Goal: Task Accomplishment & Management: Use online tool/utility

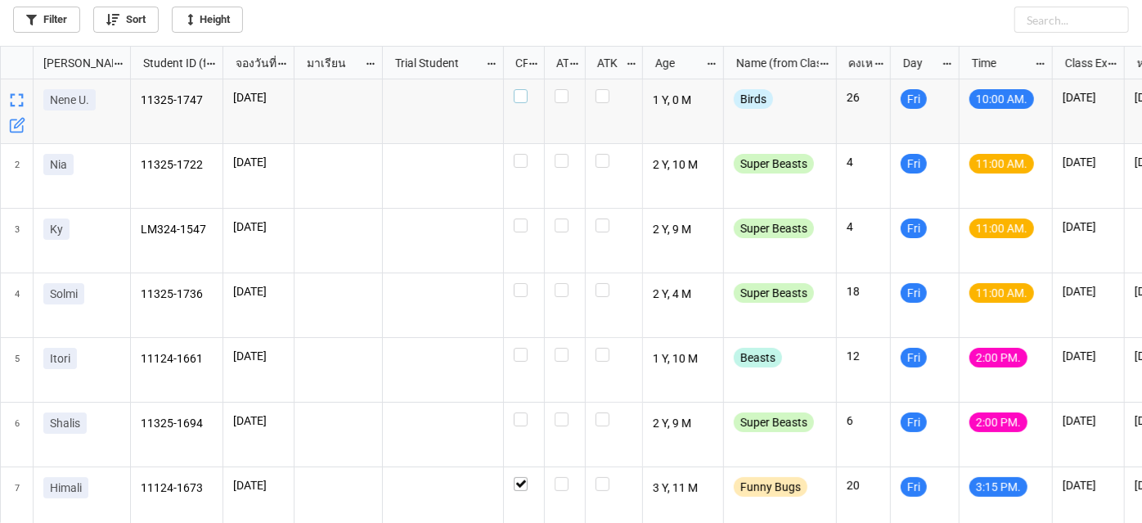
click at [519, 89] on label "grid" at bounding box center [524, 89] width 20 height 0
click at [519, 154] on label "grid" at bounding box center [524, 154] width 20 height 0
click at [519, 283] on label "grid" at bounding box center [524, 283] width 20 height 0
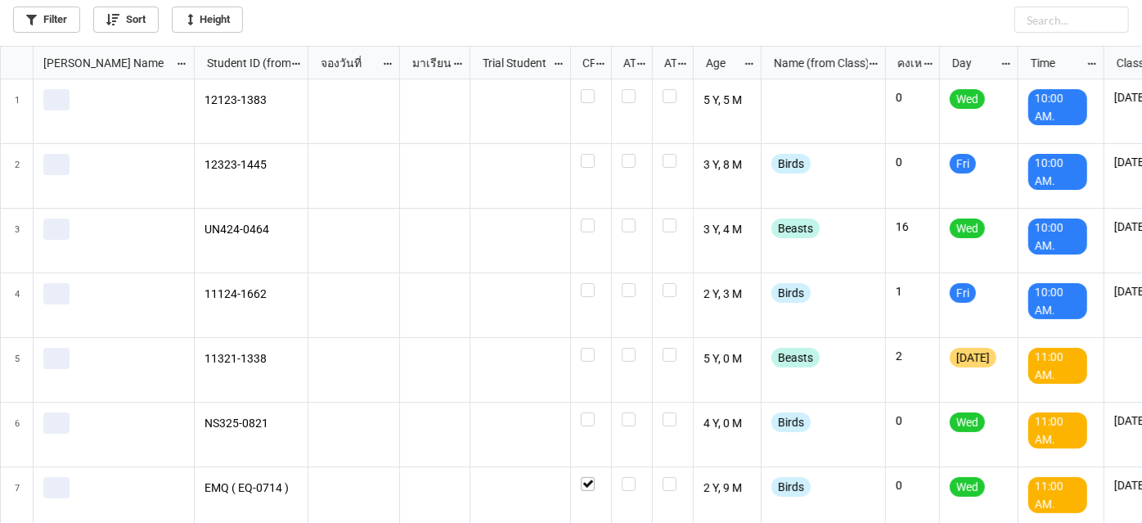
scroll to position [468, 1133]
click at [40, 19] on link "Filter" at bounding box center [46, 20] width 67 height 26
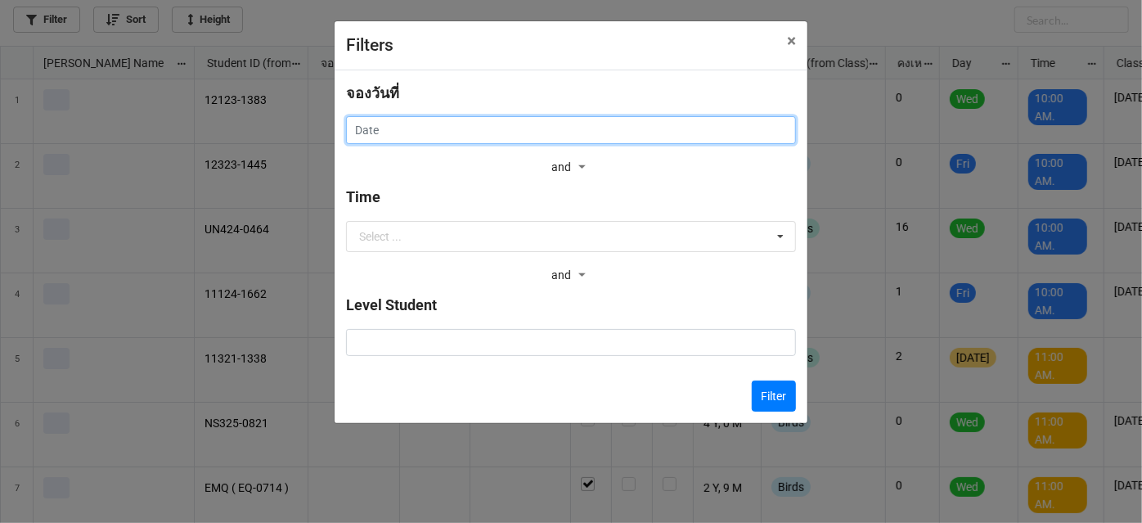
click at [492, 124] on input "text" at bounding box center [571, 130] width 450 height 28
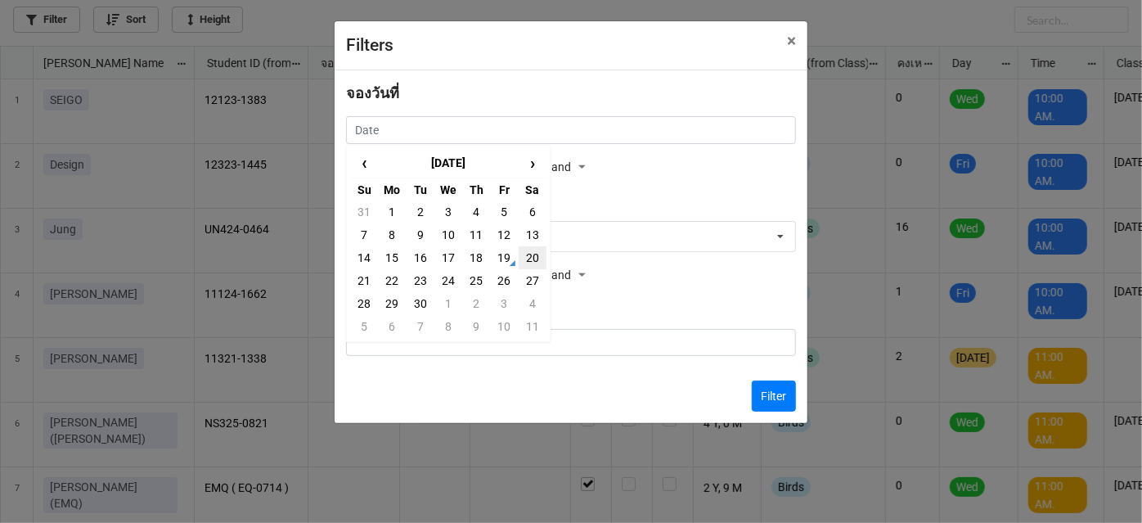
click at [533, 254] on td "20" at bounding box center [533, 257] width 28 height 23
type input "[DATE]"
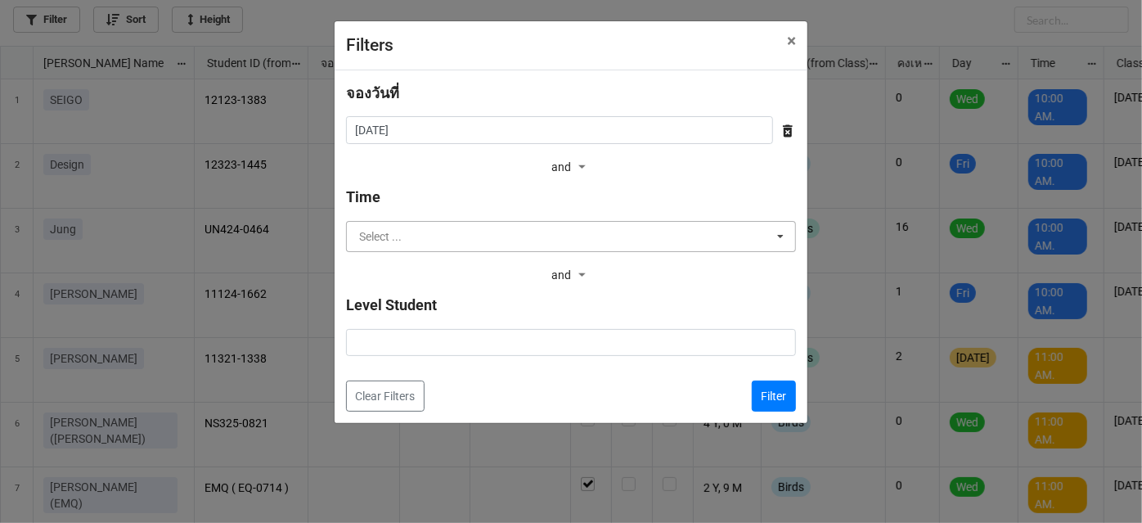
click at [534, 249] on input "text" at bounding box center [572, 236] width 448 height 29
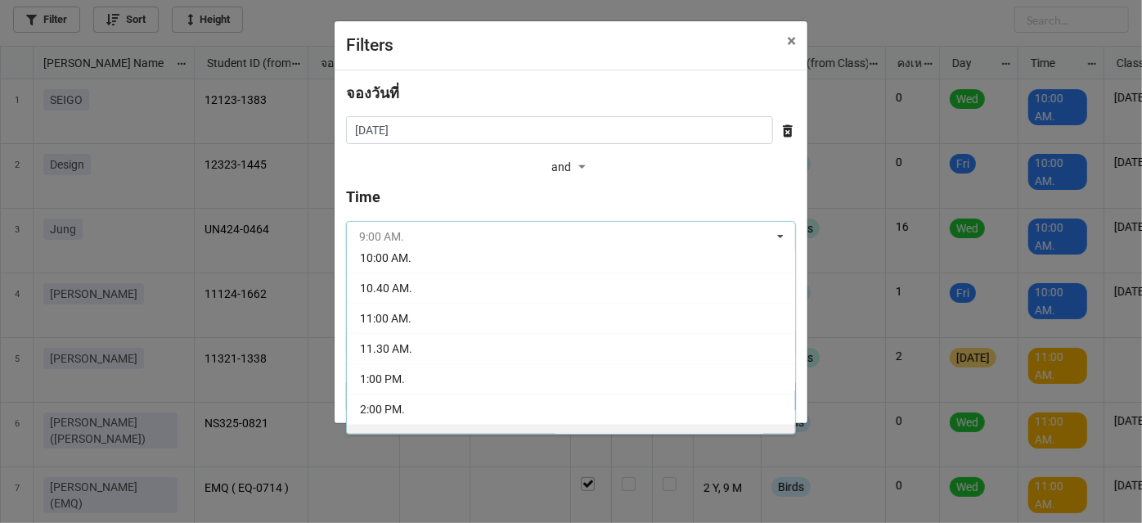
scroll to position [148, 0]
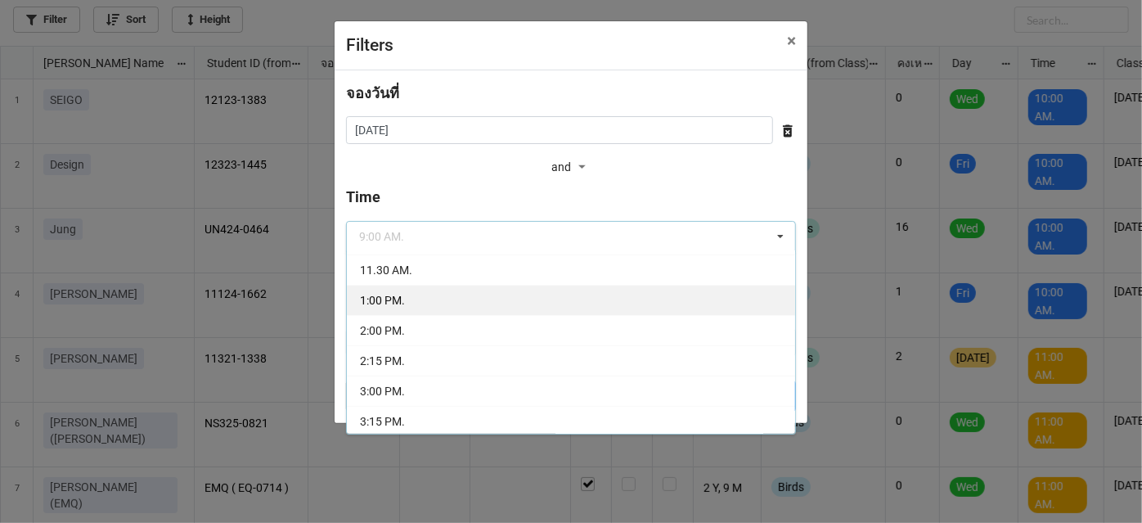
click at [558, 286] on div "1:00 PM." at bounding box center [571, 300] width 448 height 30
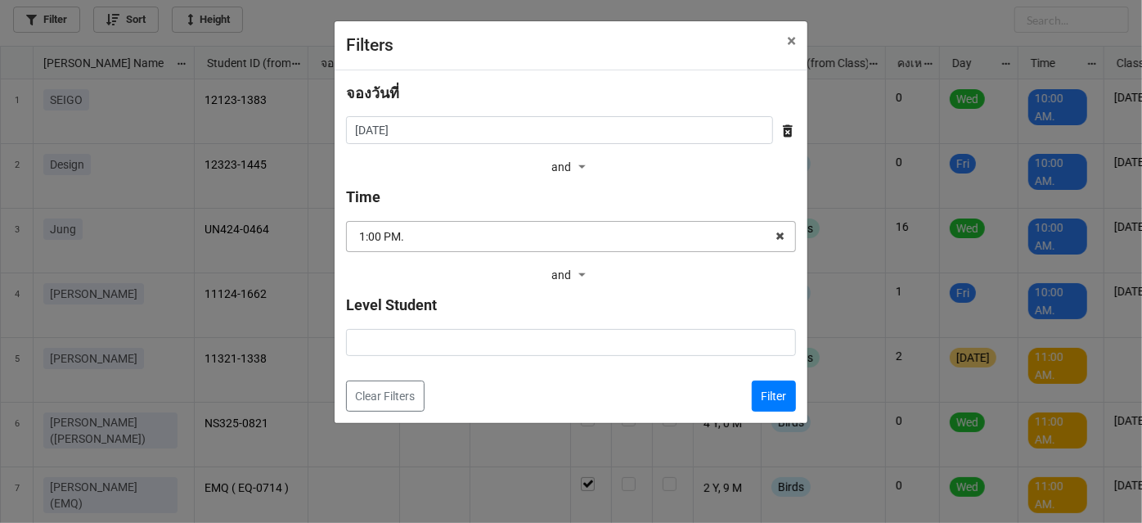
click at [572, 223] on input "text" at bounding box center [572, 236] width 448 height 29
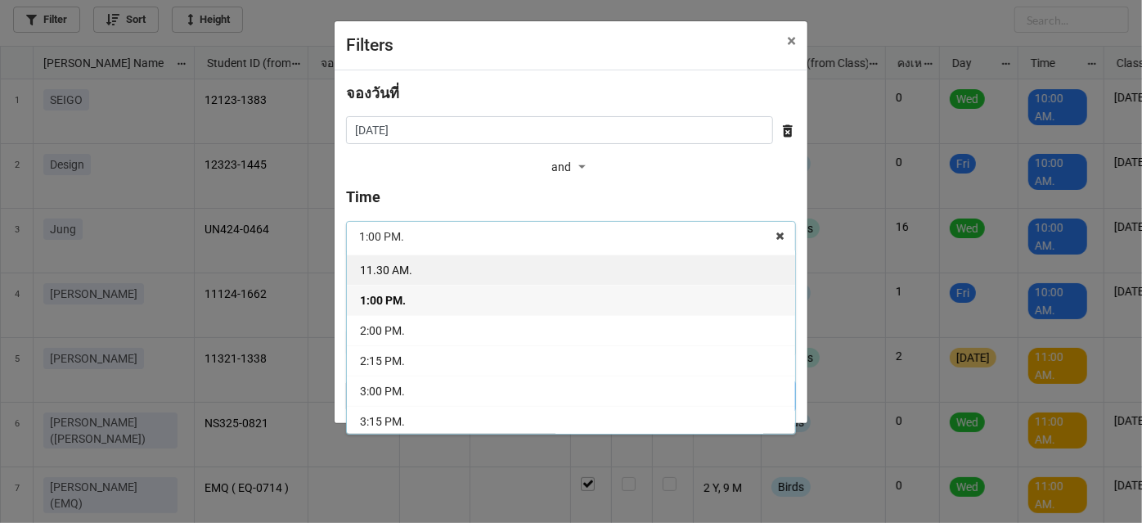
click at [563, 272] on div "11.30 AM." at bounding box center [571, 269] width 448 height 30
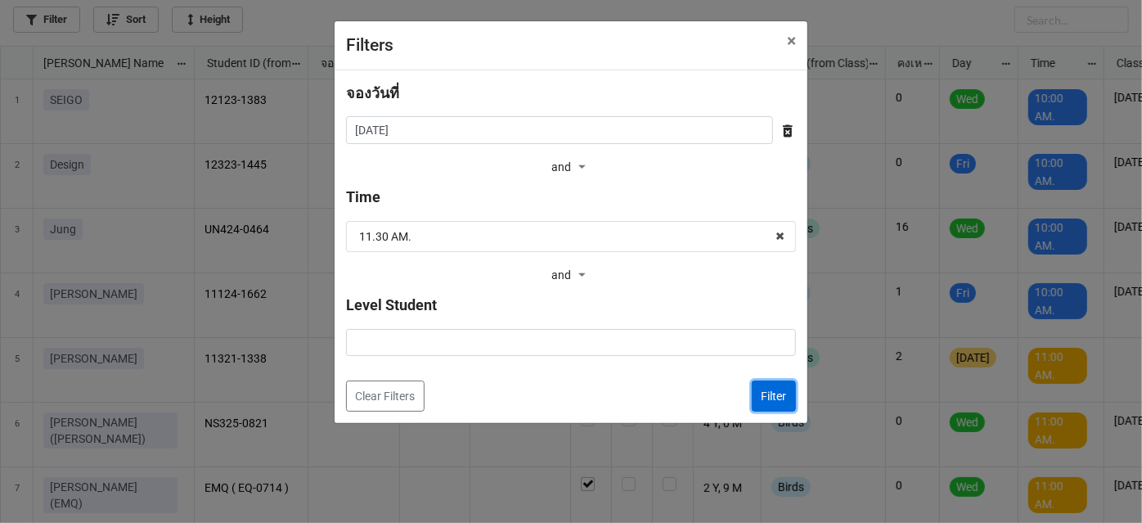
click at [764, 392] on button "Filter" at bounding box center [774, 395] width 44 height 31
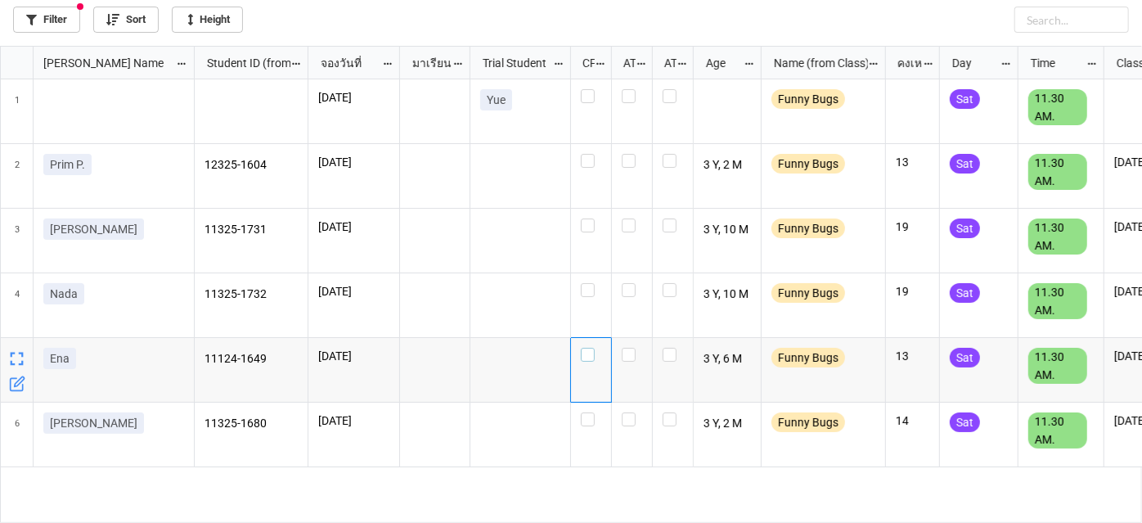
click at [584, 348] on label "grid" at bounding box center [591, 348] width 20 height 0
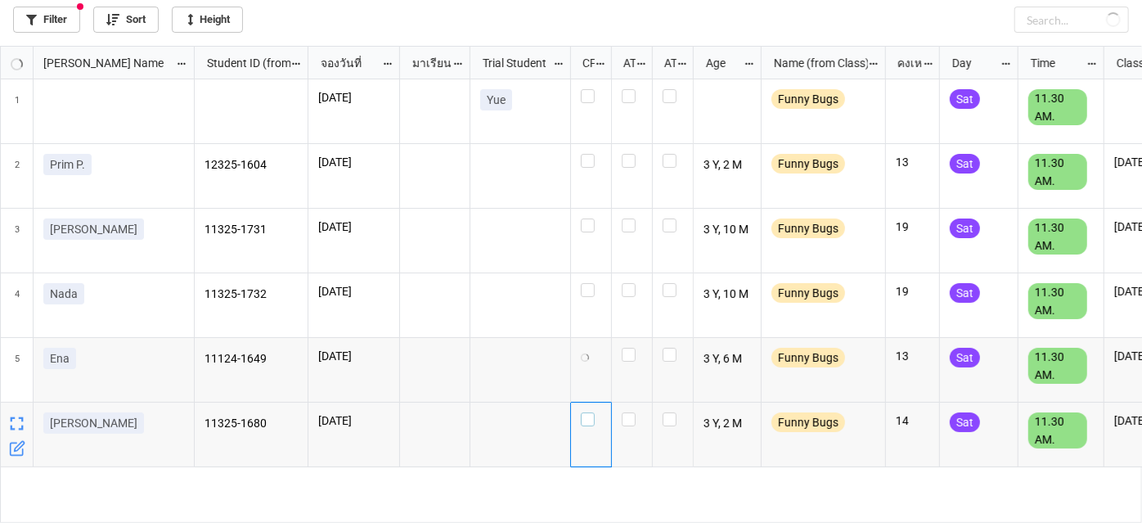
click at [589, 412] on label "grid" at bounding box center [591, 412] width 20 height 0
checkbox input "true"
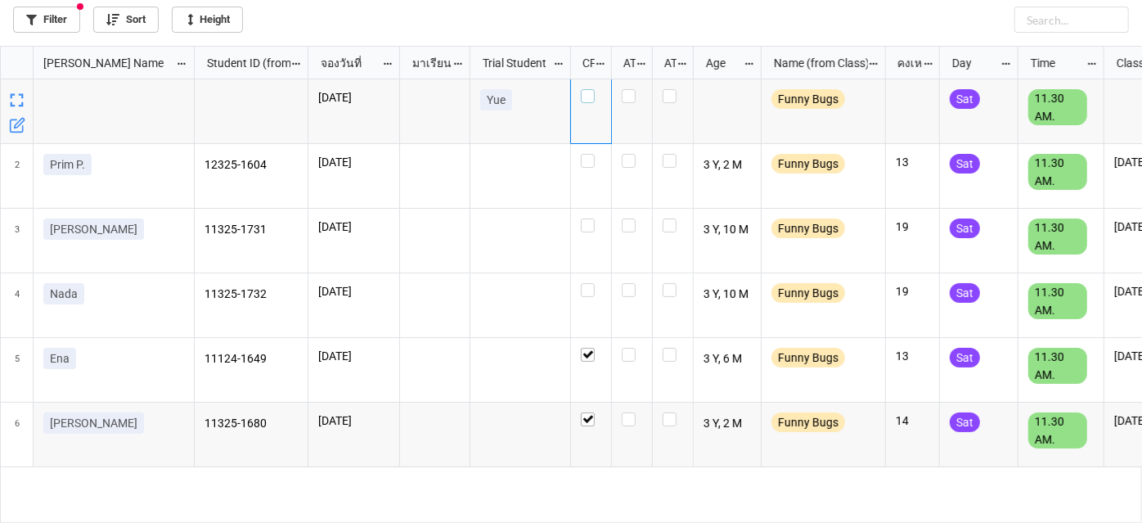
click at [587, 89] on label "grid" at bounding box center [591, 89] width 20 height 0
